Goal: Task Accomplishment & Management: Use online tool/utility

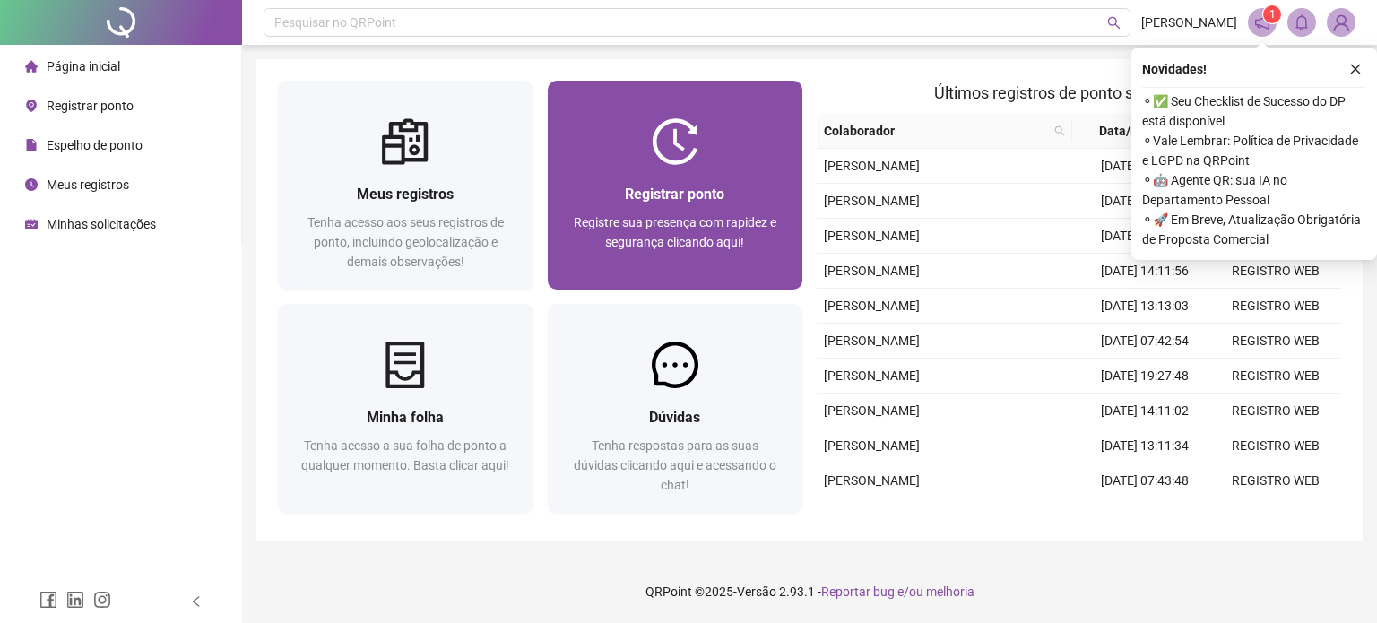
click at [685, 247] on span "Registre sua presença com rapidez e segurança clicando aqui!" at bounding box center [675, 232] width 203 height 34
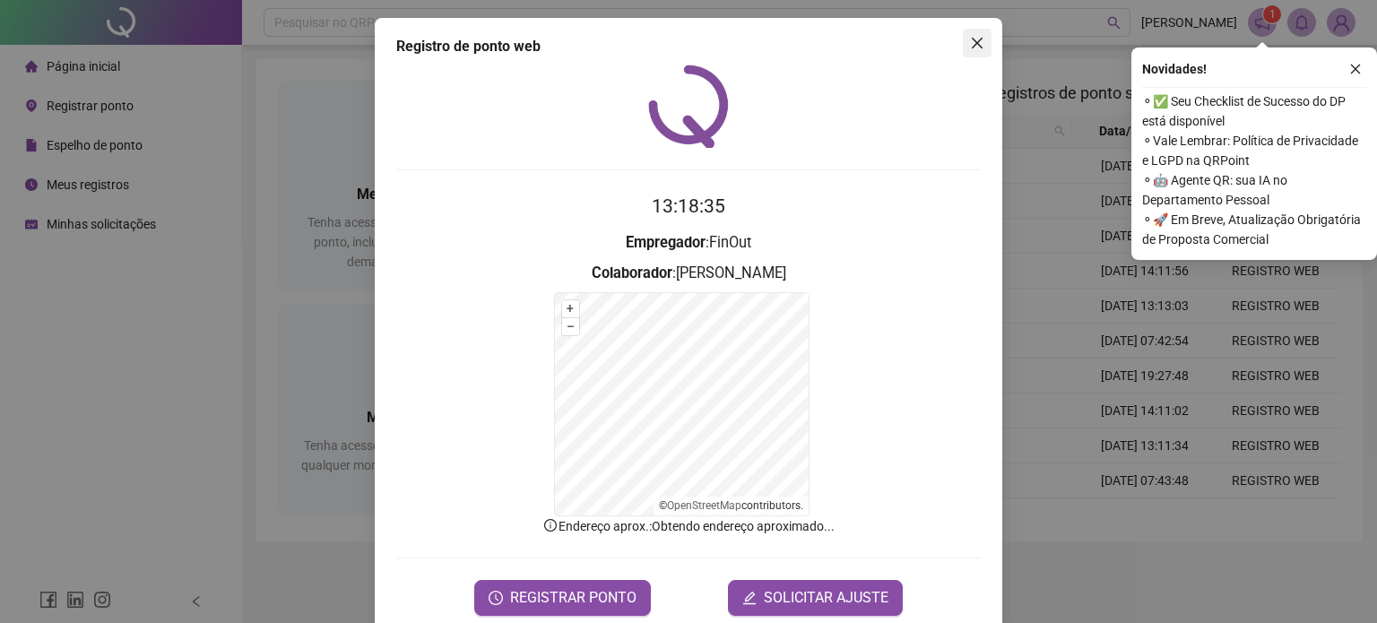
click at [970, 39] on icon "close" at bounding box center [977, 43] width 14 height 14
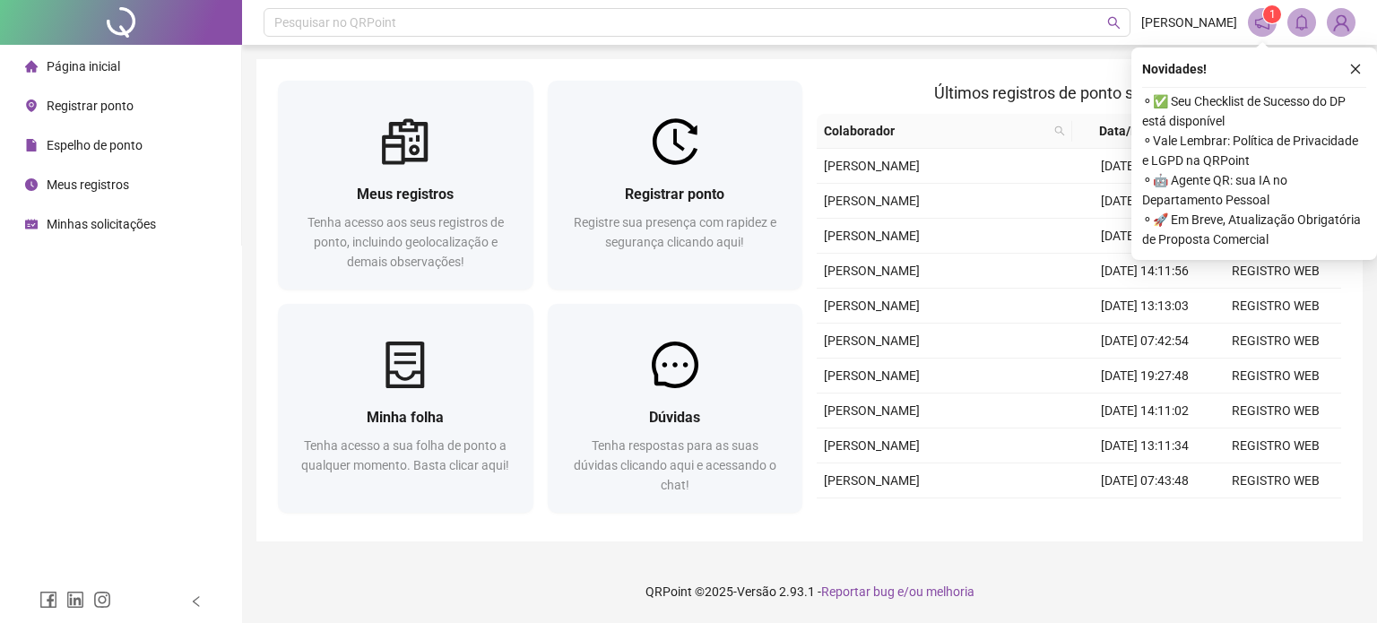
click at [91, 110] on span "Registrar ponto" at bounding box center [90, 106] width 87 height 14
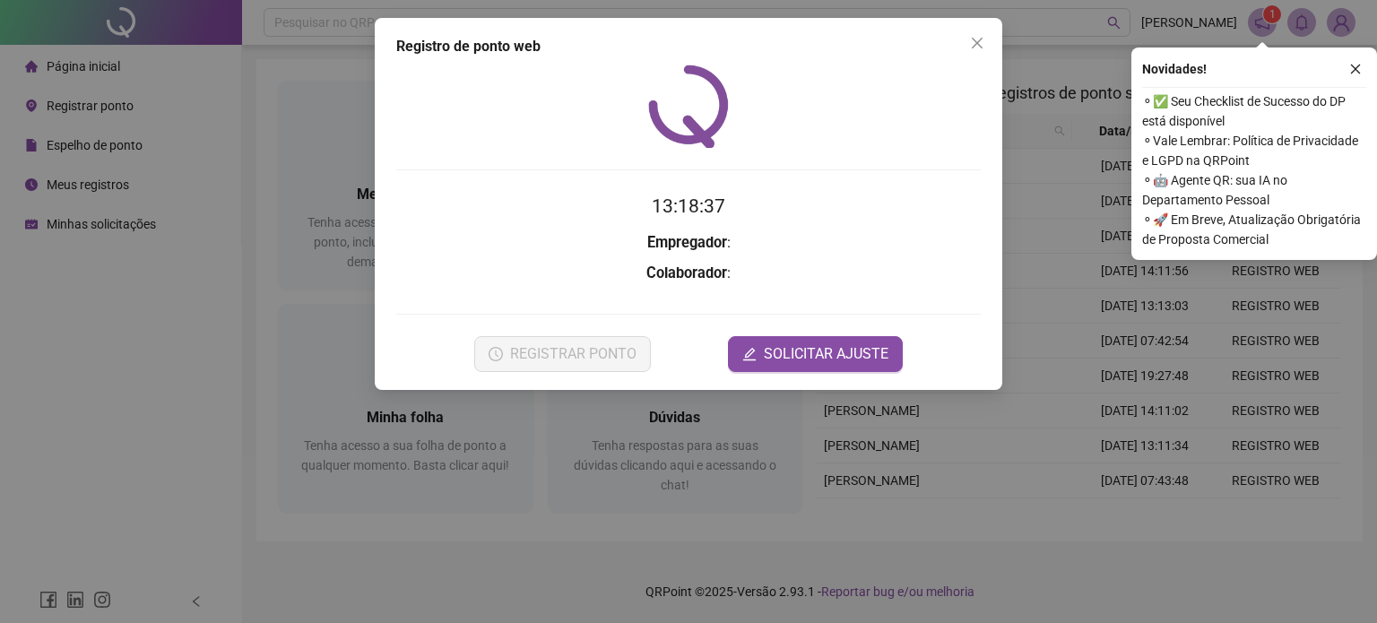
click at [77, 189] on div "Registro de ponto web 13:18:37 Empregador : Colaborador : REGISTRAR PONTO SOLIC…" at bounding box center [688, 311] width 1377 height 623
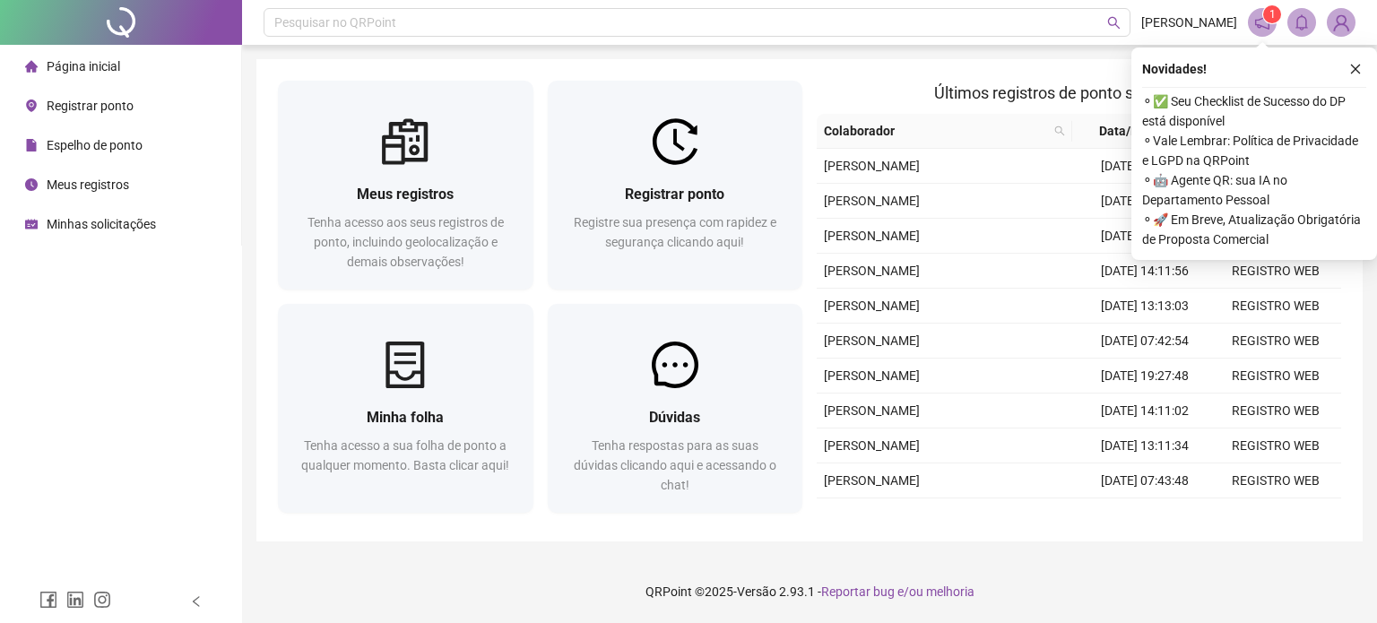
click at [76, 181] on span "Meus registros" at bounding box center [88, 184] width 82 height 14
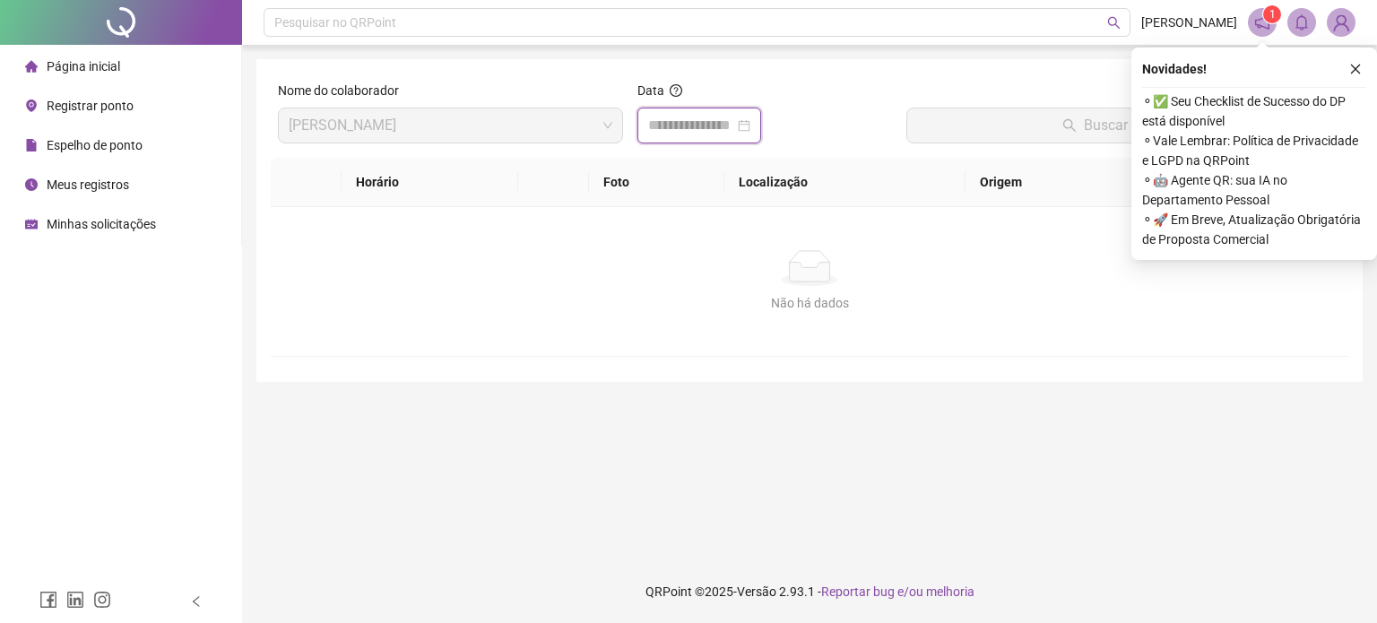
click at [666, 122] on input at bounding box center [691, 126] width 86 height 22
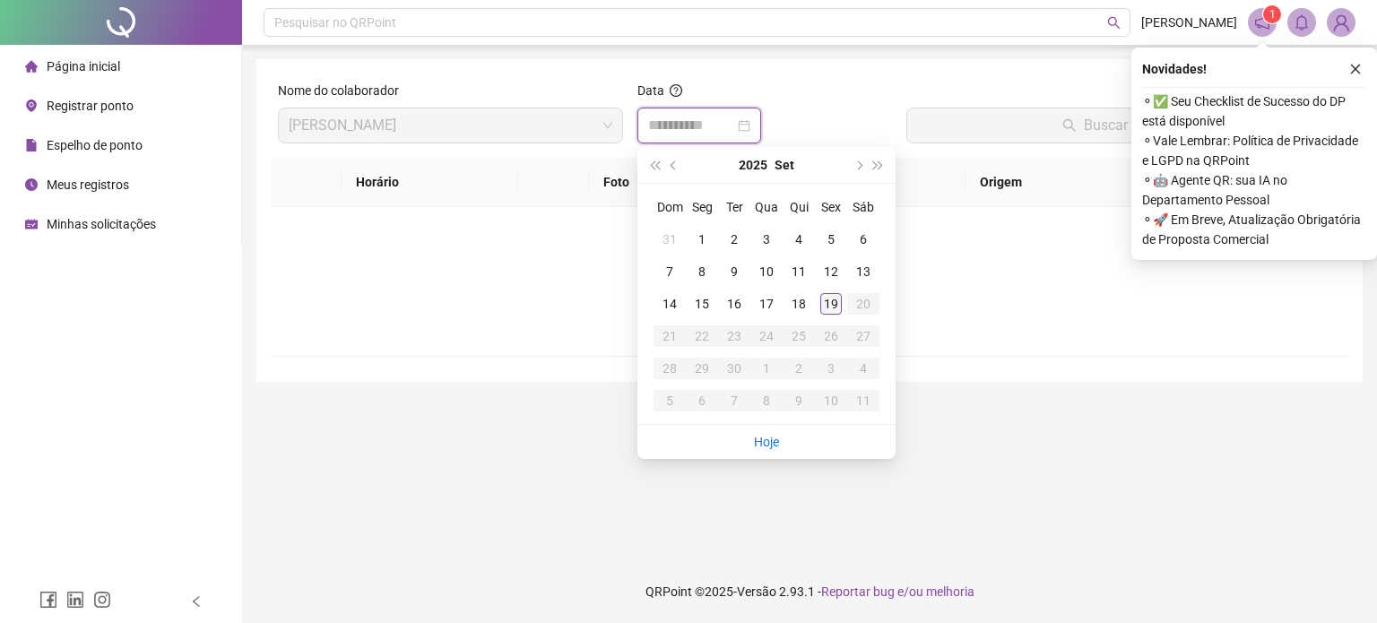
type input "**********"
click at [827, 298] on div "19" at bounding box center [831, 304] width 22 height 22
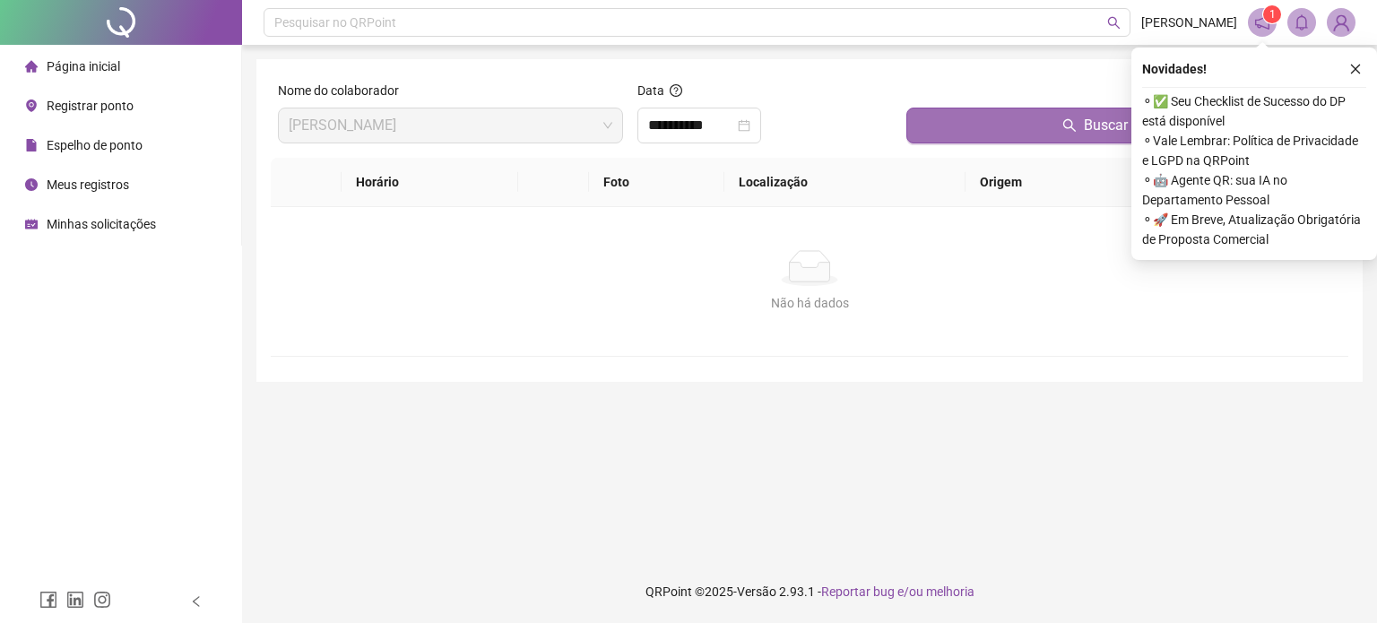
click at [975, 134] on button "Buscar registros" at bounding box center [1123, 126] width 435 height 36
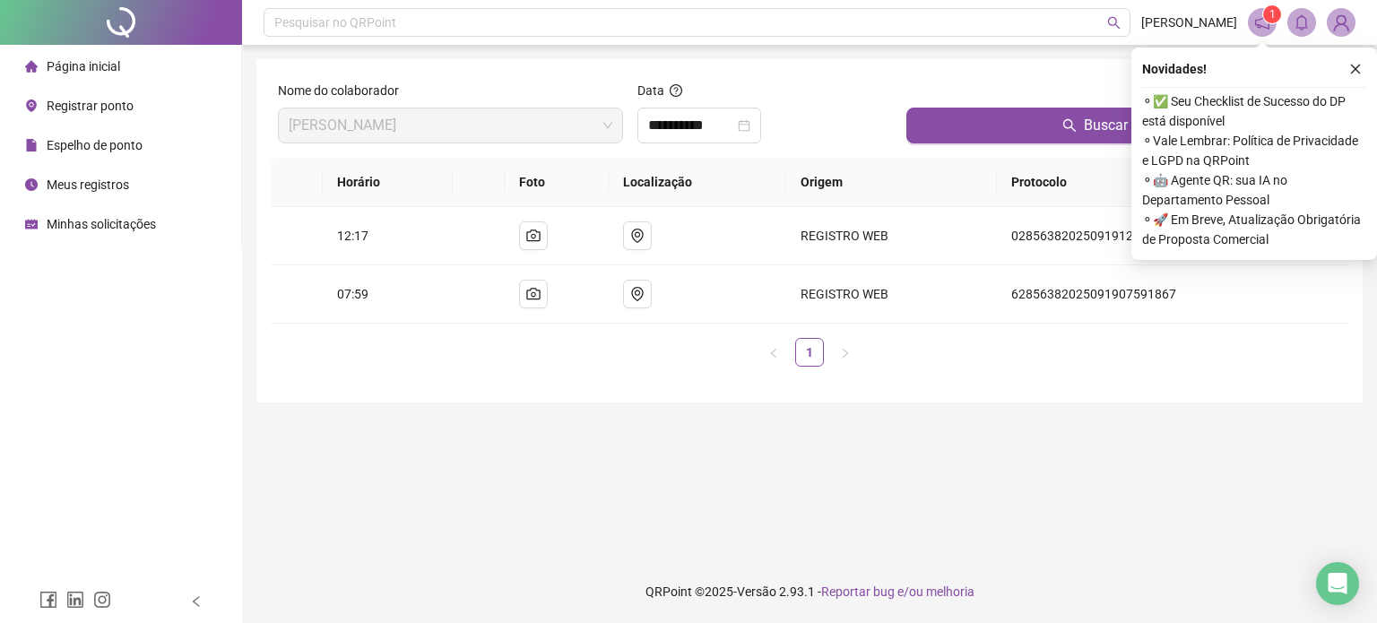
click at [99, 103] on span "Registrar ponto" at bounding box center [90, 106] width 87 height 14
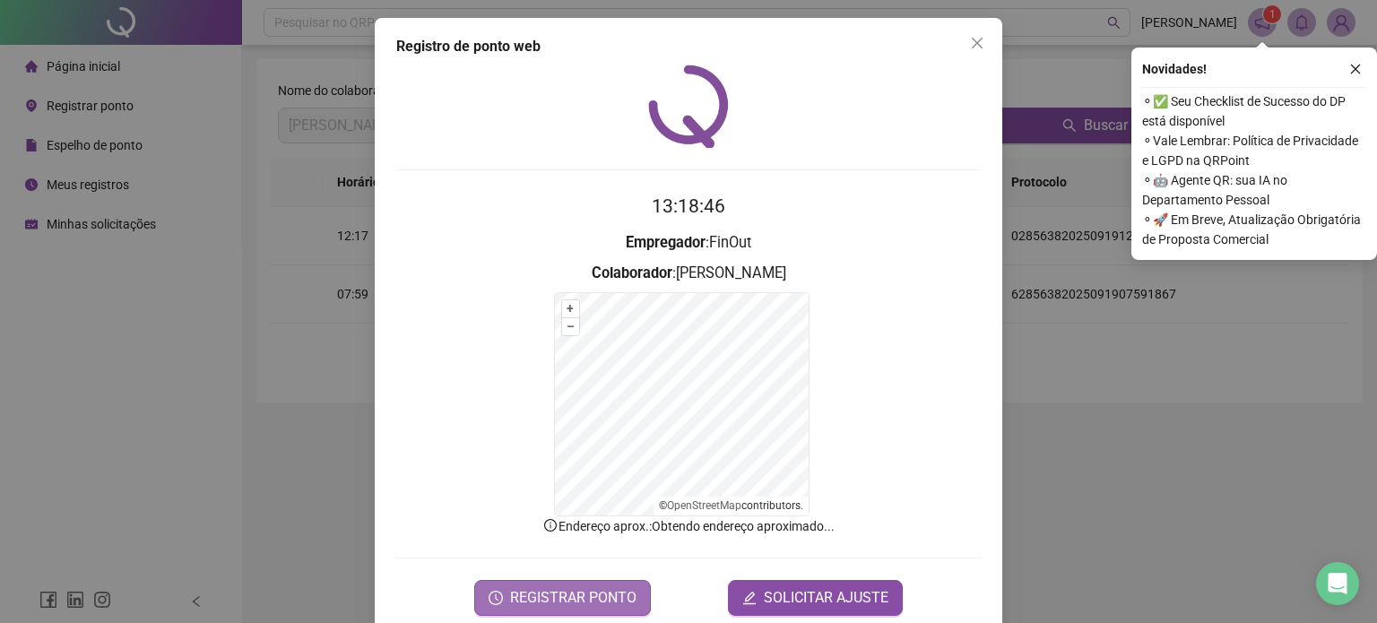
click at [585, 580] on button "REGISTRAR PONTO" at bounding box center [562, 598] width 177 height 36
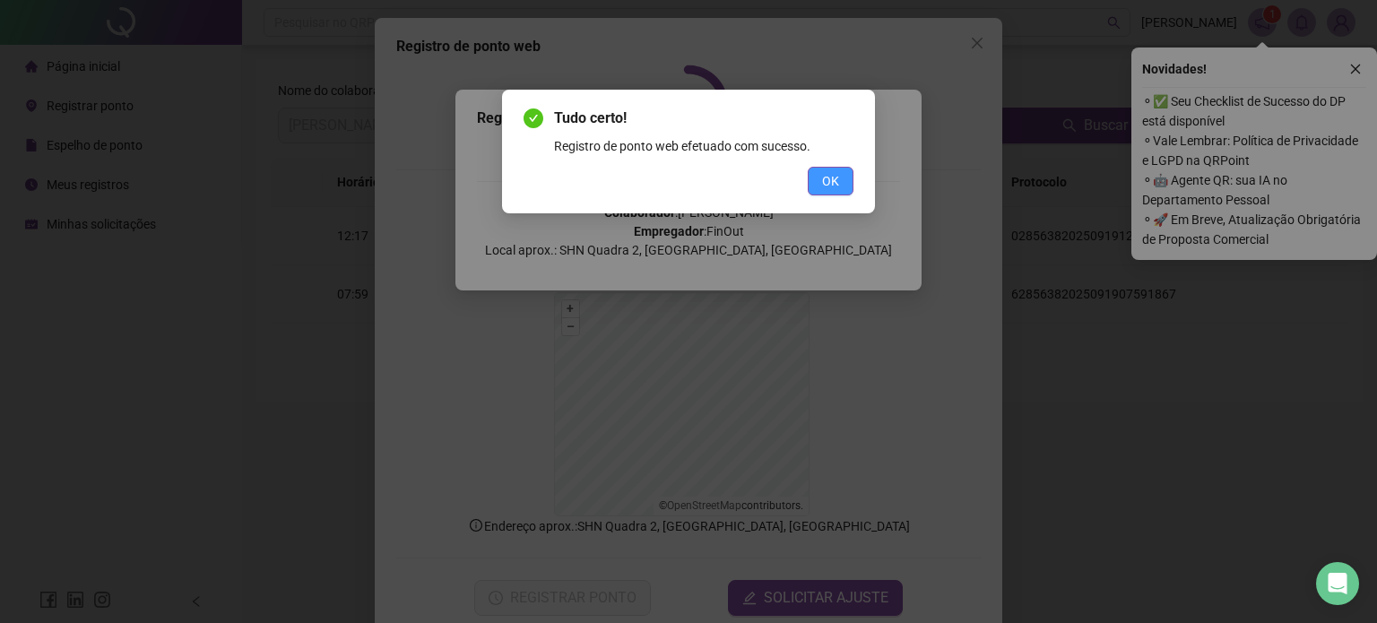
click at [832, 171] on span "OK" at bounding box center [830, 181] width 17 height 20
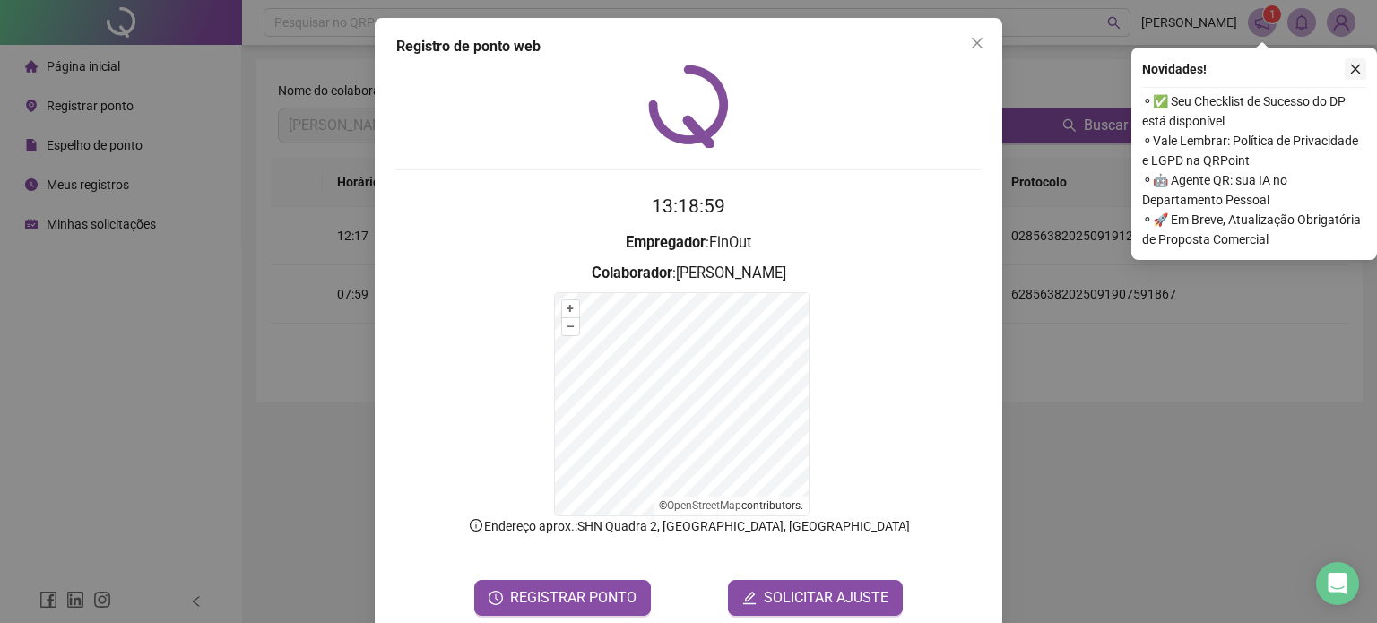
click at [1355, 65] on icon "close" at bounding box center [1355, 69] width 13 height 13
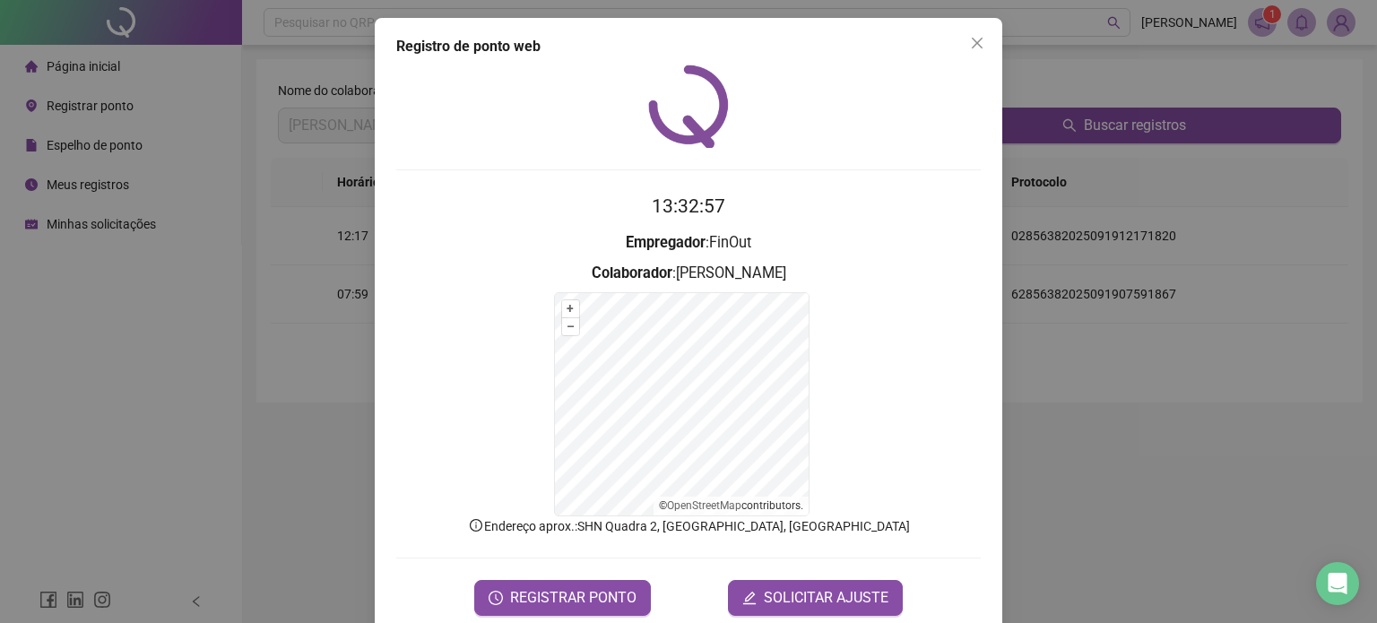
drag, startPoint x: 974, startPoint y: 40, endPoint x: 678, endPoint y: 3, distance: 298.2
click at [974, 40] on icon "close" at bounding box center [977, 43] width 14 height 14
